Goal: Task Accomplishment & Management: Manage account settings

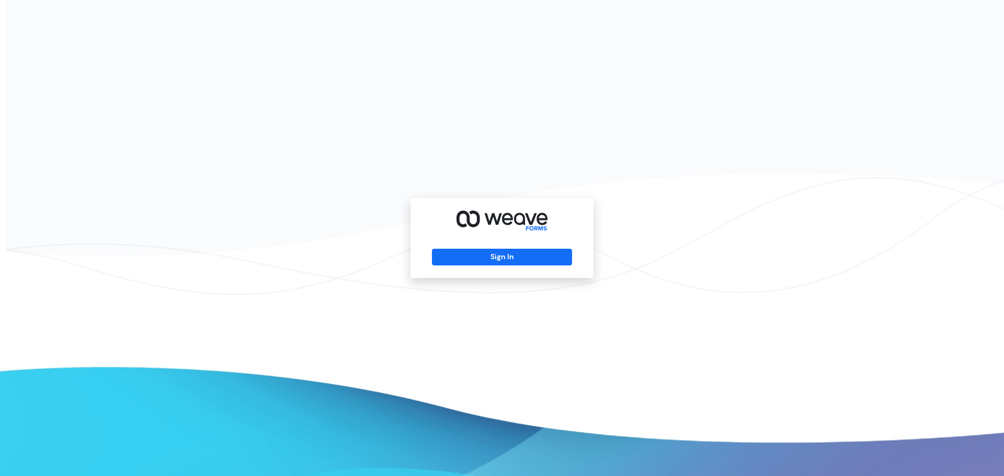
drag, startPoint x: 491, startPoint y: 241, endPoint x: 492, endPoint y: 252, distance: 10.5
click at [491, 242] on div "Sign In" at bounding box center [502, 238] width 183 height 80
click at [493, 259] on button "Sign In" at bounding box center [502, 257] width 140 height 17
